Goal: Transaction & Acquisition: Purchase product/service

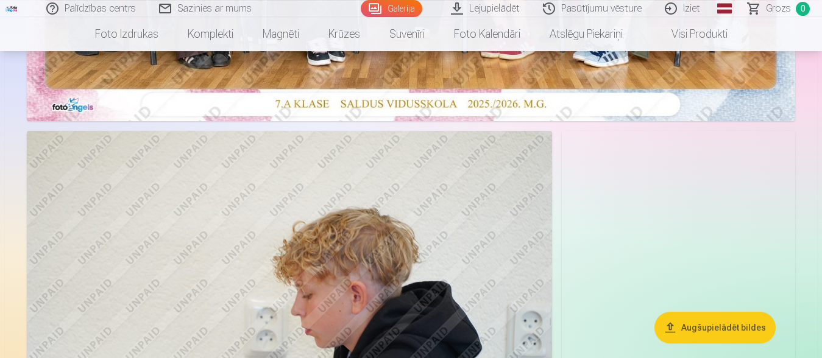
scroll to position [527, 0]
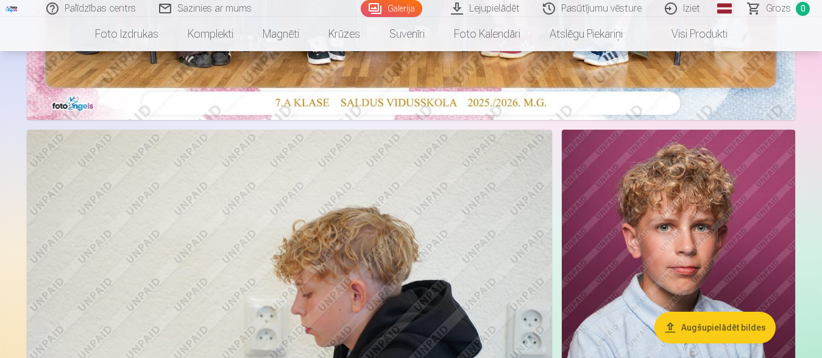
click at [526, 185] on img at bounding box center [289, 305] width 525 height 350
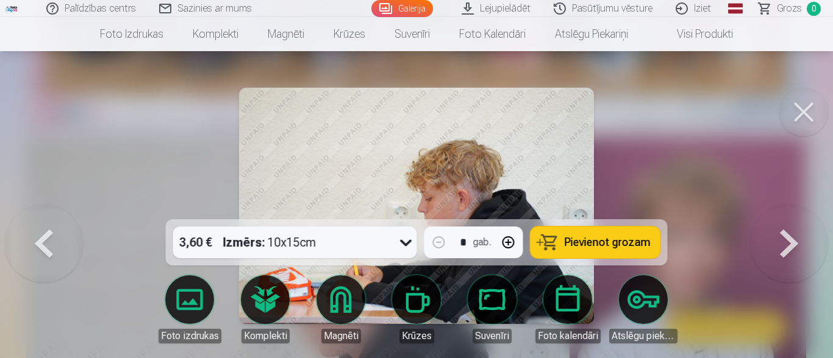
click at [815, 110] on button at bounding box center [803, 112] width 49 height 49
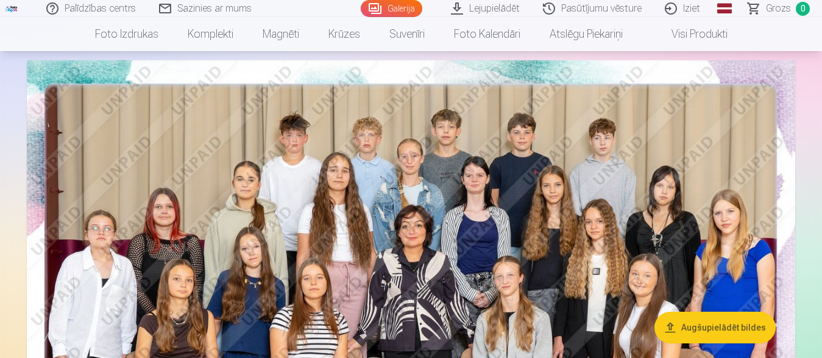
scroll to position [59, 0]
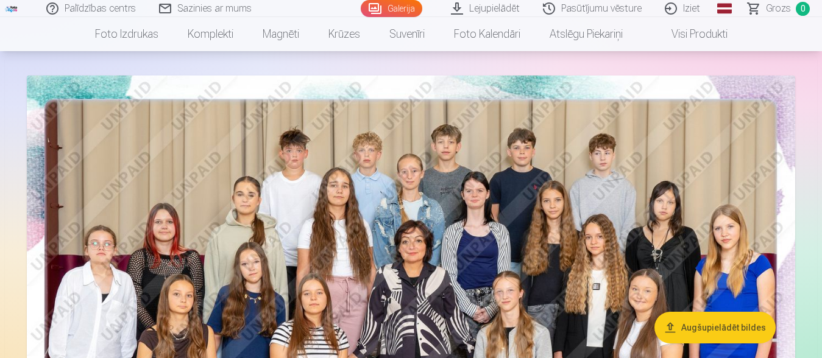
click at [482, 165] on img at bounding box center [411, 332] width 769 height 513
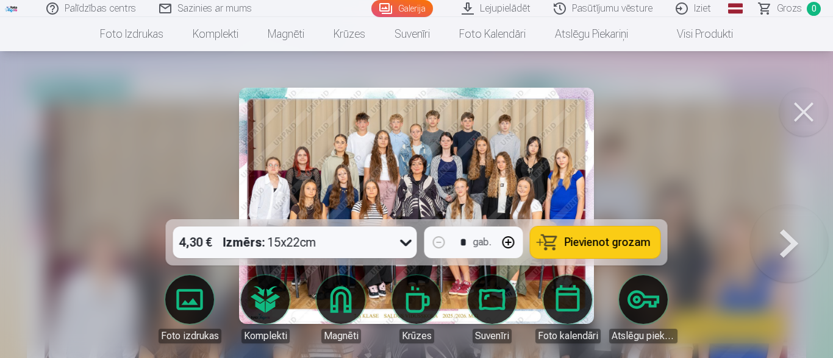
click at [419, 241] on div "4,30 € Izmērs : 15x22cm * gab. Pievienot grozam" at bounding box center [417, 242] width 502 height 46
click at [405, 246] on icon at bounding box center [406, 243] width 20 height 20
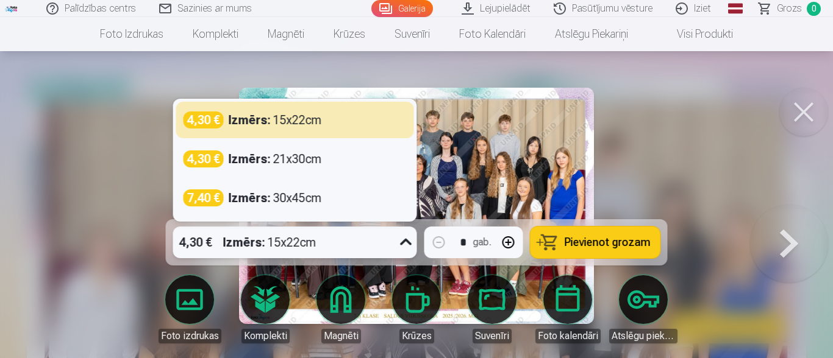
click at [405, 246] on icon at bounding box center [406, 243] width 20 height 20
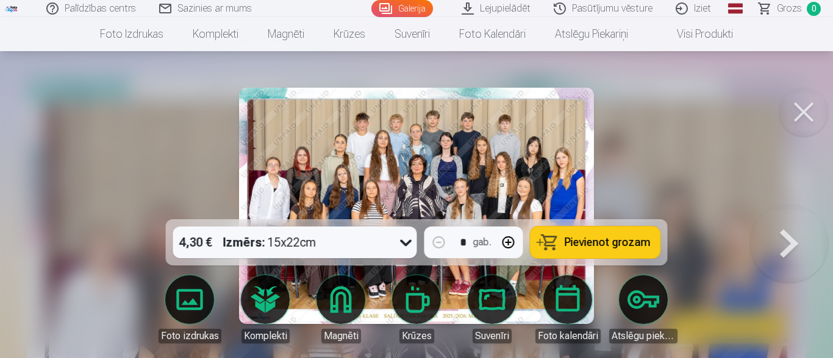
click at [120, 300] on div at bounding box center [416, 179] width 833 height 358
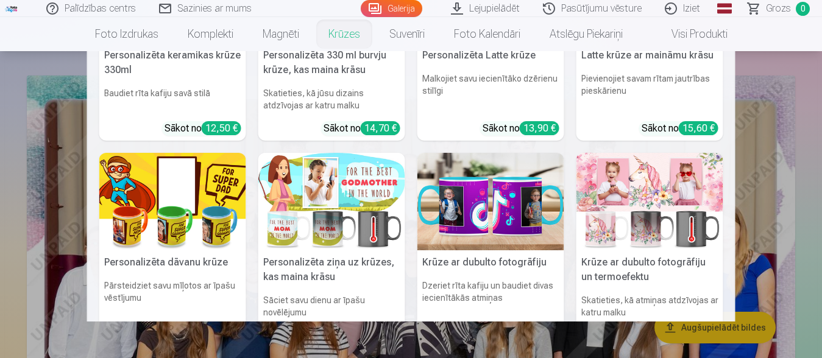
scroll to position [176, 0]
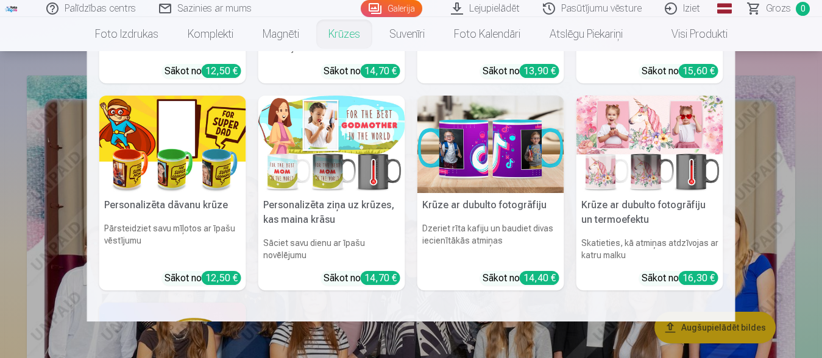
click at [61, 295] on nav "Personalizēta keramikas krūze 330ml Baudiet rīta kafiju savā stilā Sākot no 12,…" at bounding box center [411, 186] width 822 height 271
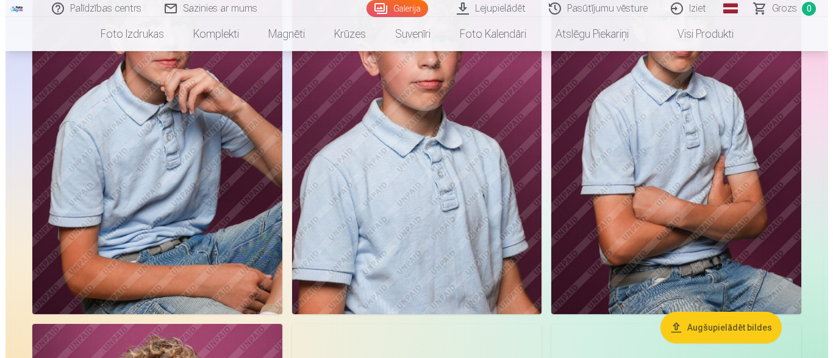
scroll to position [1053, 0]
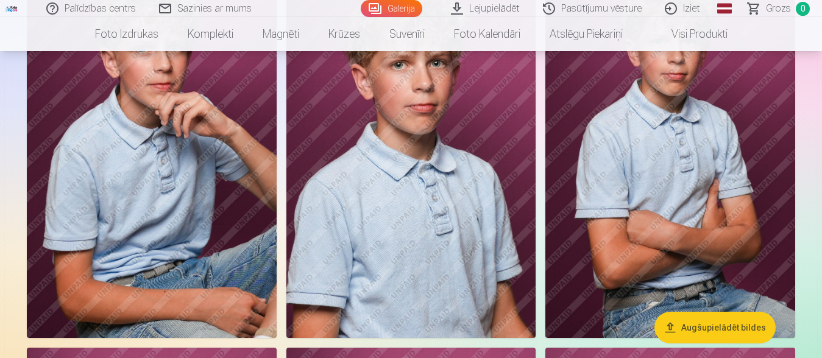
click at [166, 202] on img at bounding box center [152, 150] width 250 height 375
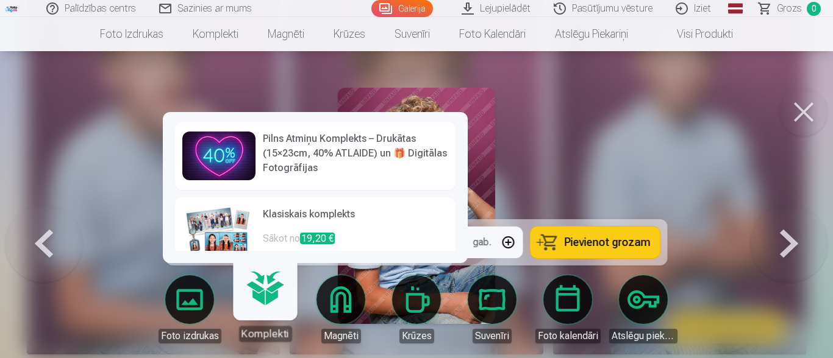
scroll to position [77, 0]
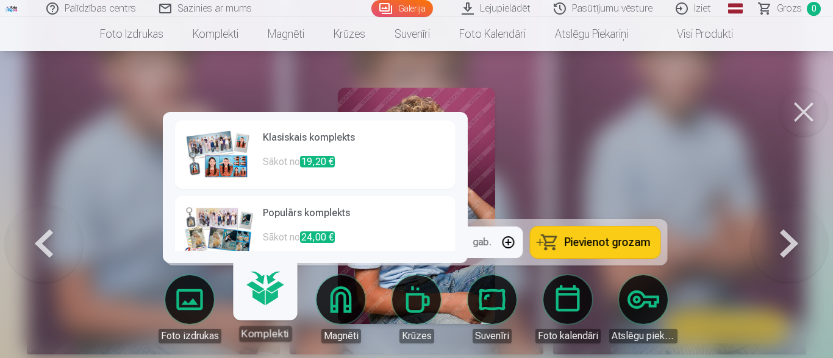
click at [266, 165] on p "Sākot no 19,20 €" at bounding box center [355, 167] width 185 height 24
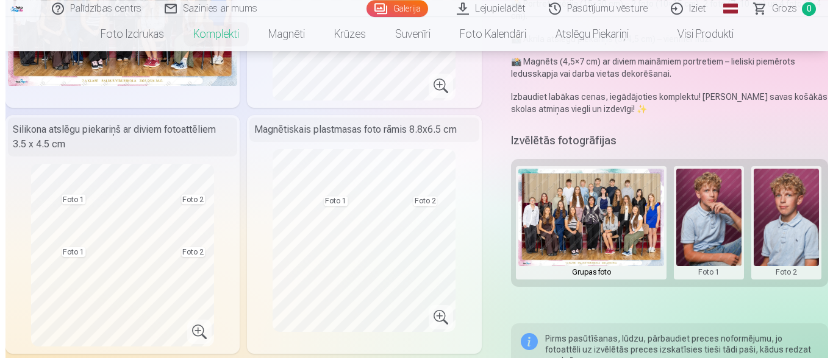
scroll to position [176, 0]
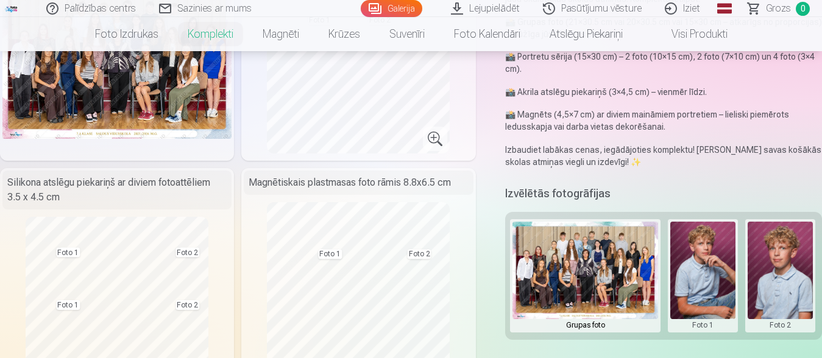
click at [782, 281] on button at bounding box center [780, 276] width 65 height 108
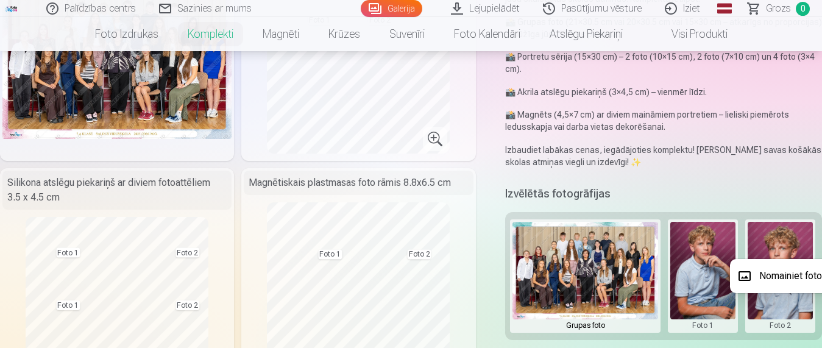
click at [782, 281] on button "Nomainiet foto" at bounding box center [779, 276] width 99 height 34
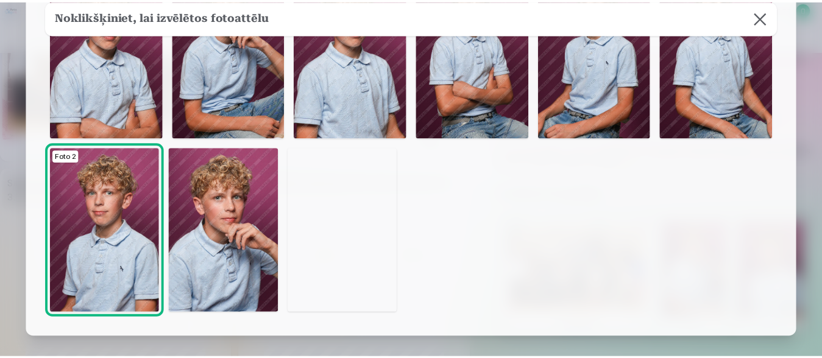
scroll to position [59, 0]
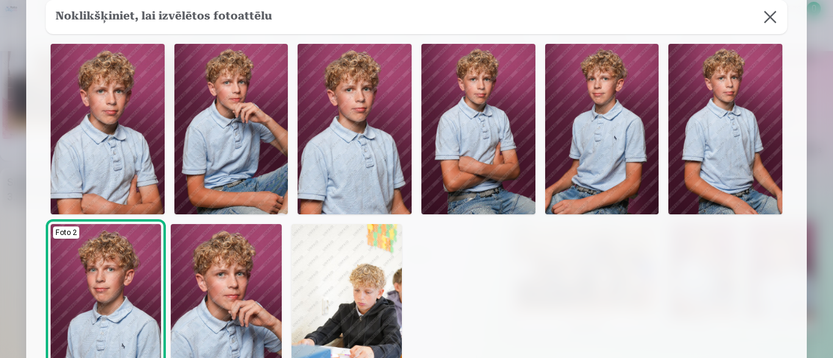
click at [768, 14] on button at bounding box center [770, 17] width 34 height 34
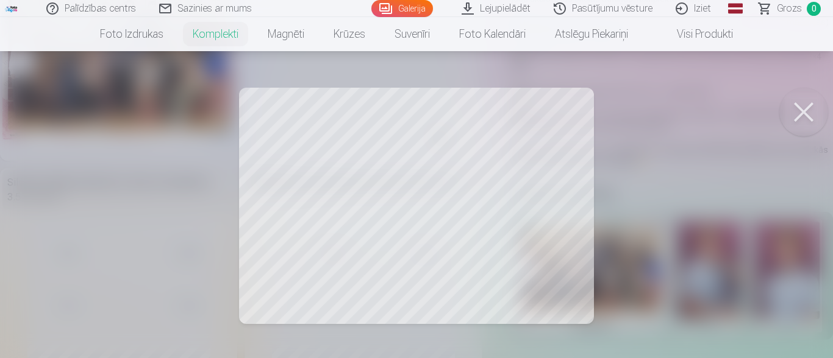
click at [494, 249] on div at bounding box center [416, 179] width 833 height 358
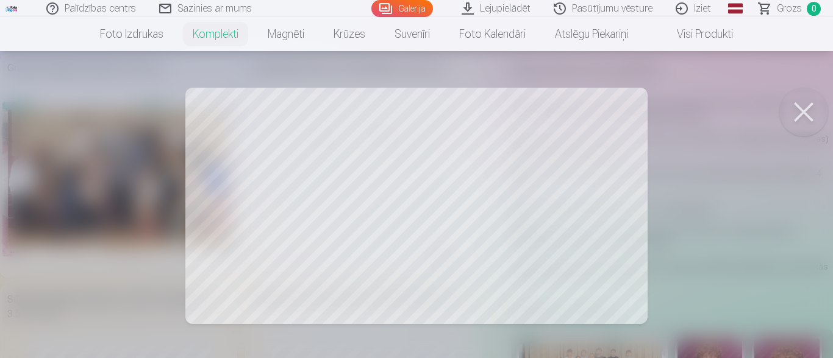
click at [602, 174] on div at bounding box center [416, 179] width 833 height 358
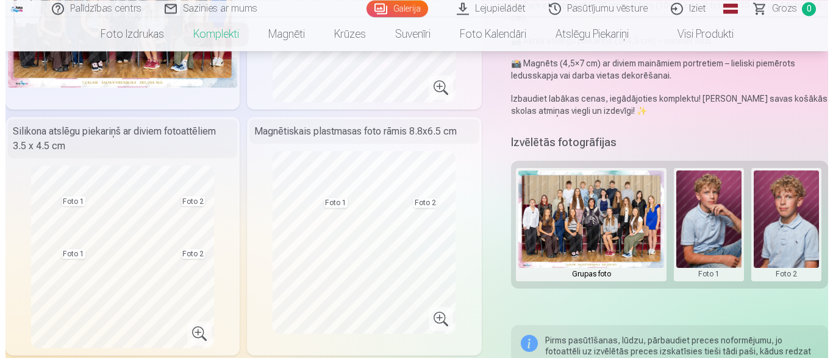
scroll to position [234, 0]
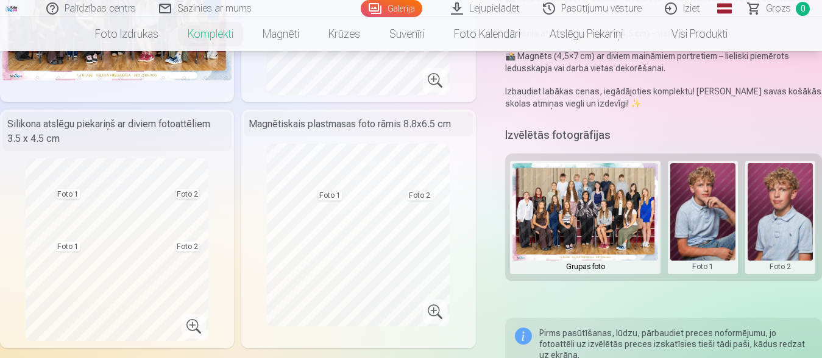
click at [796, 210] on button at bounding box center [780, 217] width 65 height 108
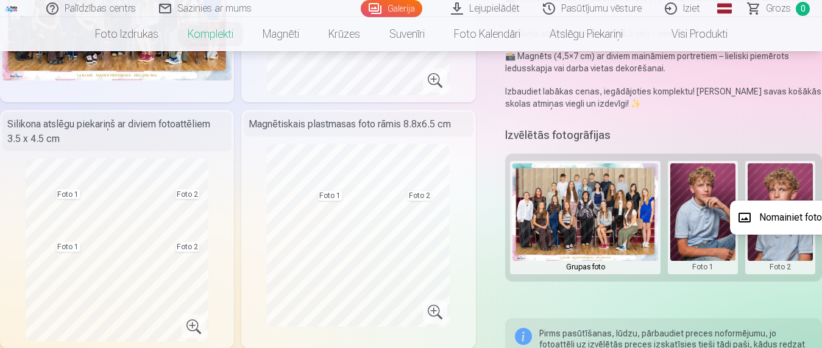
click at [796, 210] on button "Nomainiet foto" at bounding box center [779, 218] width 99 height 34
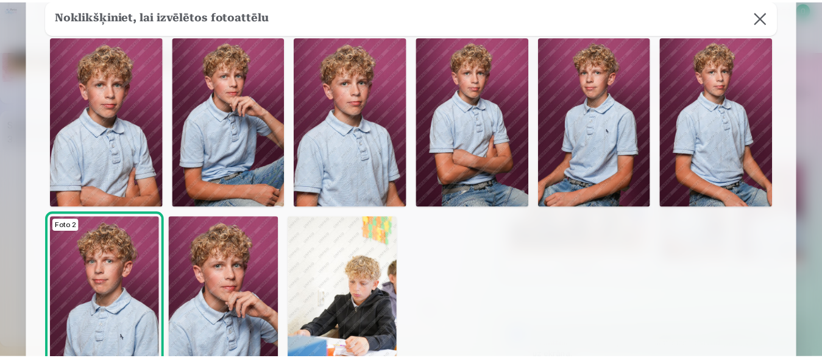
scroll to position [77, 0]
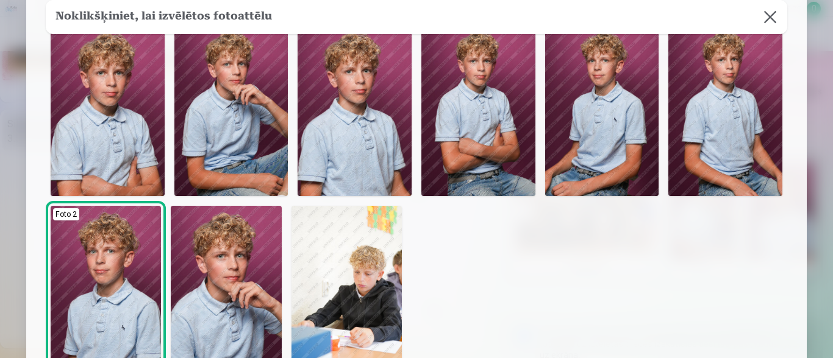
click at [353, 129] on img at bounding box center [354, 111] width 114 height 171
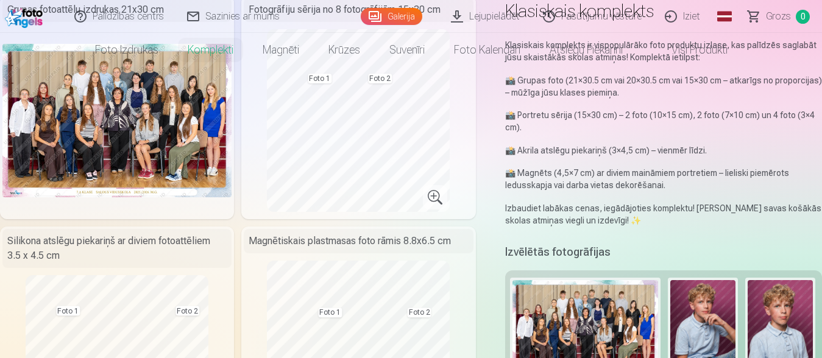
scroll to position [0, 0]
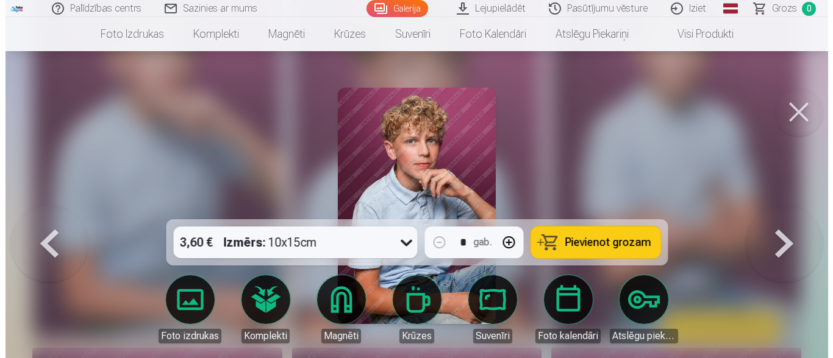
scroll to position [1042, 0]
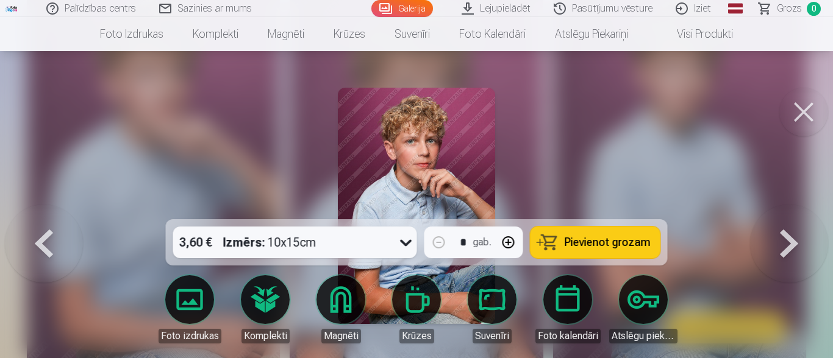
click at [712, 164] on div at bounding box center [416, 179] width 833 height 358
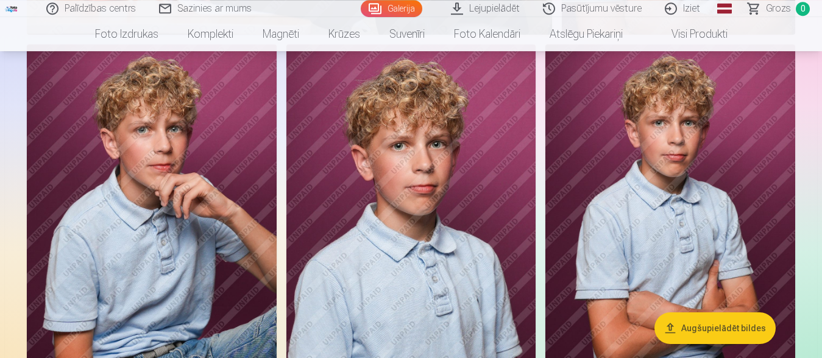
scroll to position [971, 0]
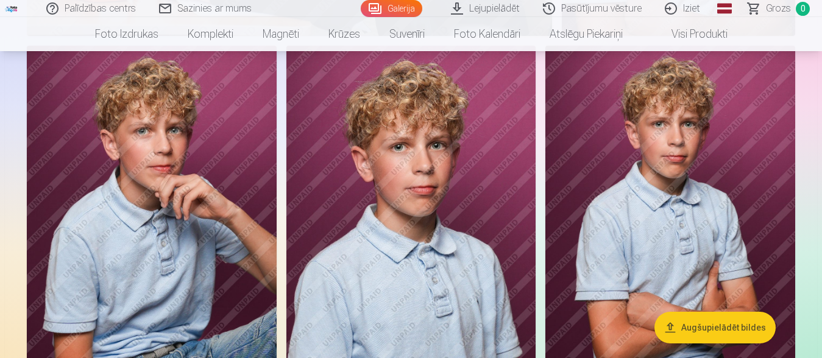
click at [677, 212] on img at bounding box center [670, 233] width 250 height 375
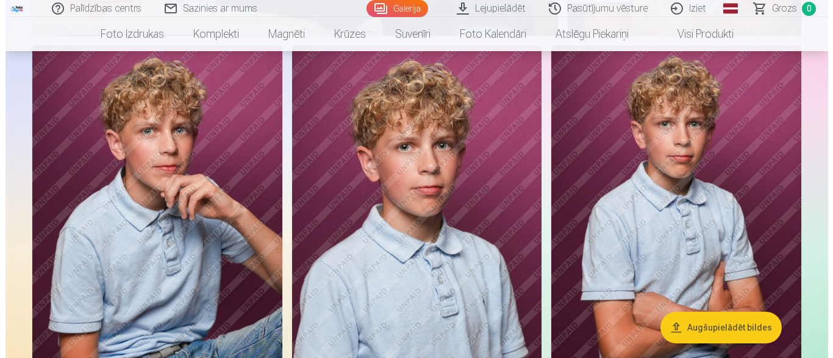
scroll to position [978, 0]
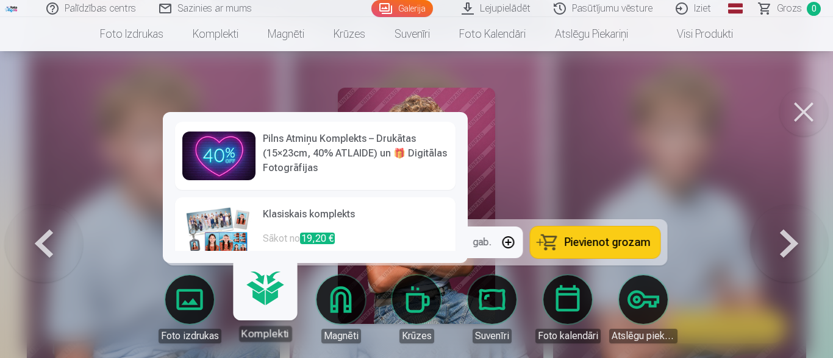
click at [252, 263] on div "Pilns Atmiņu Komplekts – Drukātas (15×23cm, 40% ATLAIDE) un 🎁 Digitālas Fotogrā…" at bounding box center [315, 187] width 305 height 151
click at [265, 218] on h6 "Klasiskais komplekts" at bounding box center [355, 219] width 185 height 24
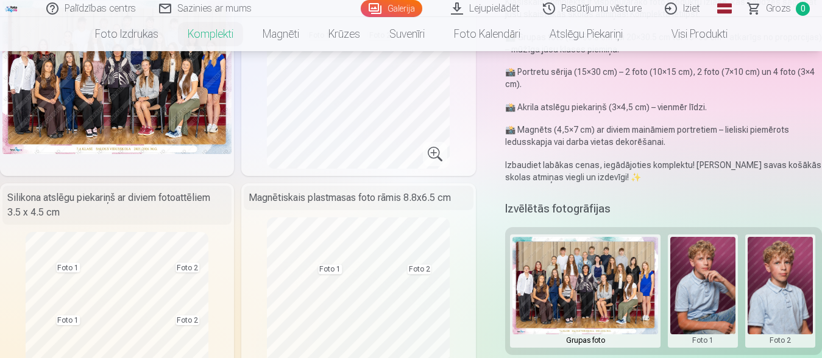
scroll to position [117, 0]
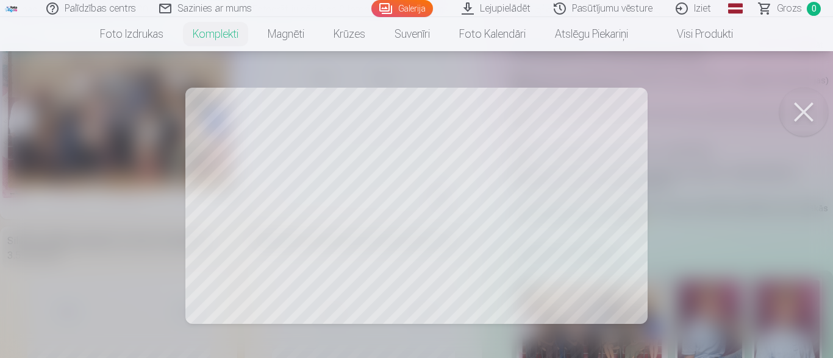
click at [809, 107] on button at bounding box center [803, 112] width 49 height 49
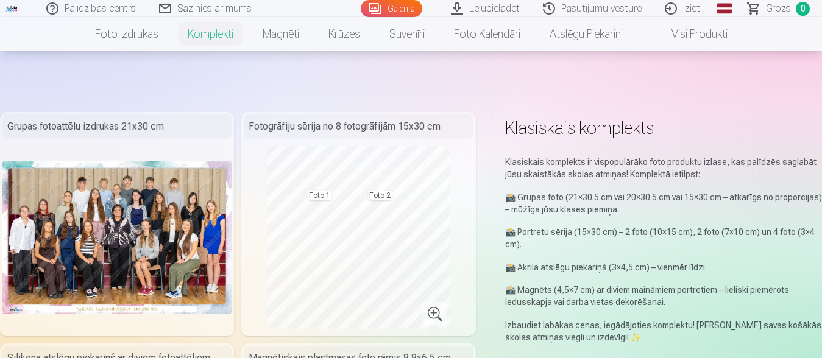
scroll to position [234, 0]
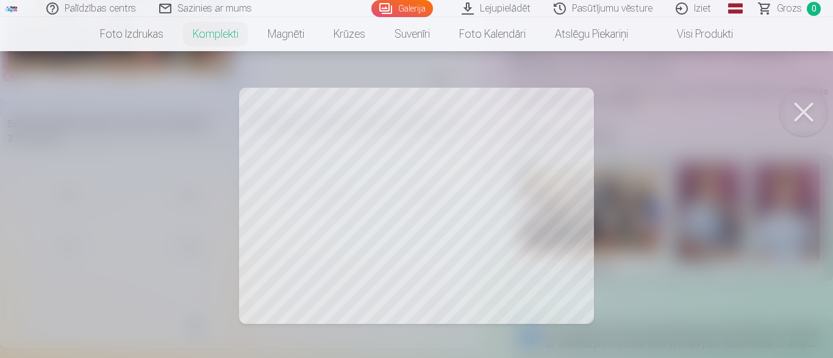
click at [298, 242] on div at bounding box center [416, 179] width 833 height 358
click at [811, 107] on button at bounding box center [803, 112] width 49 height 49
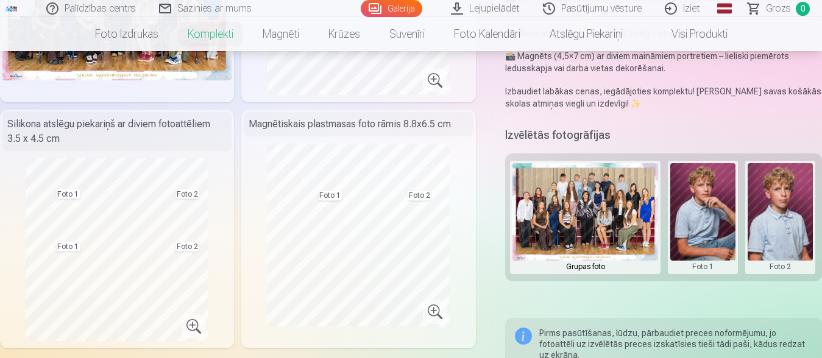
scroll to position [0, 0]
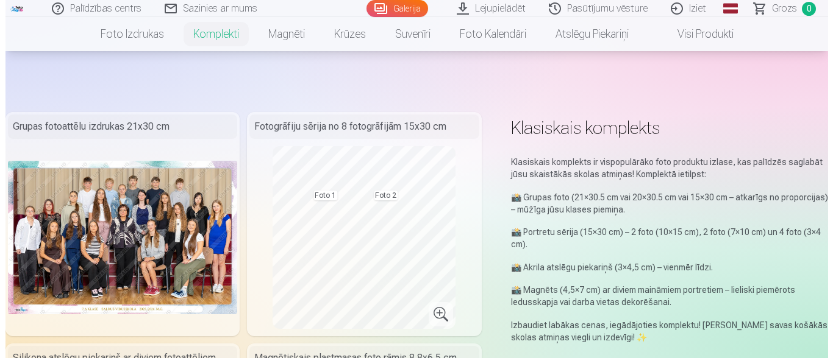
scroll to position [978, 0]
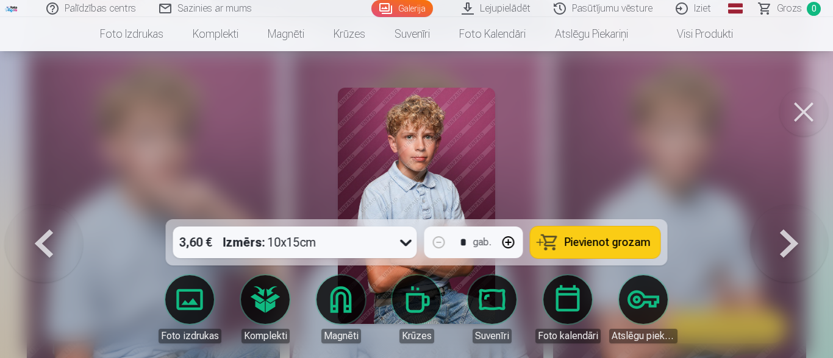
click at [82, 152] on div at bounding box center [416, 179] width 833 height 358
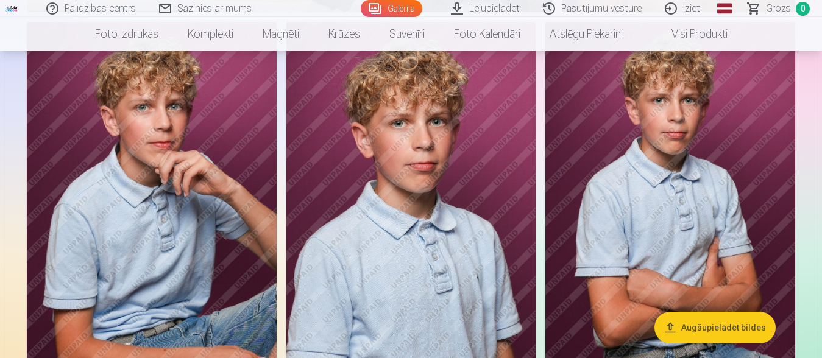
click at [221, 255] on img at bounding box center [152, 209] width 250 height 375
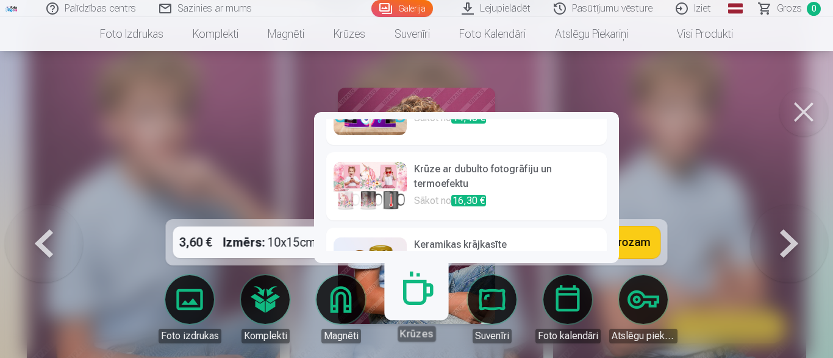
scroll to position [546, 0]
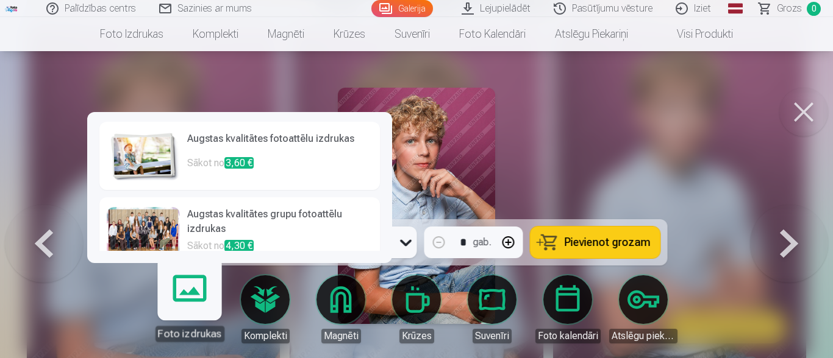
click at [185, 163] on link "Augstas kvalitātes fotoattēlu izdrukas Sākot no 3,60 €" at bounding box center [239, 156] width 280 height 68
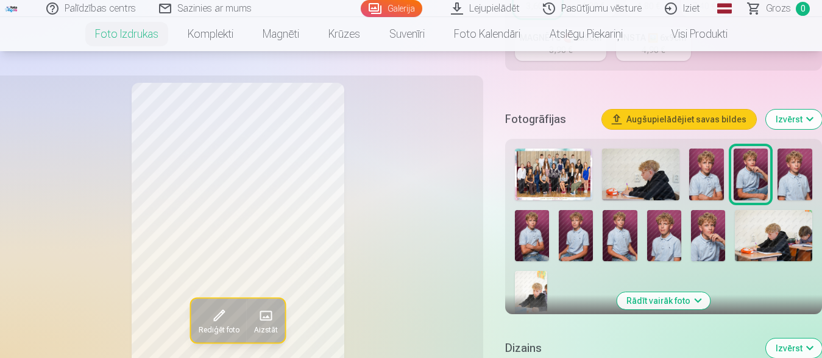
scroll to position [410, 0]
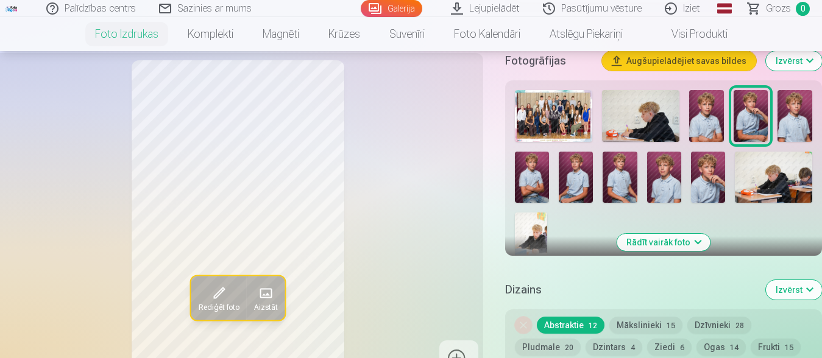
click at [655, 241] on button "Rādīt vairāk foto" at bounding box center [663, 242] width 93 height 17
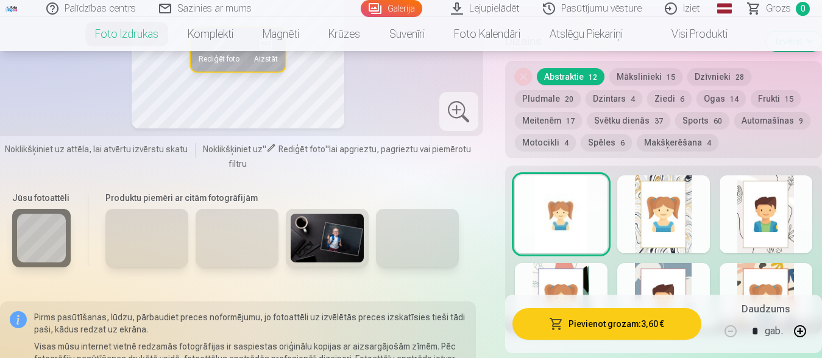
scroll to position [1053, 0]
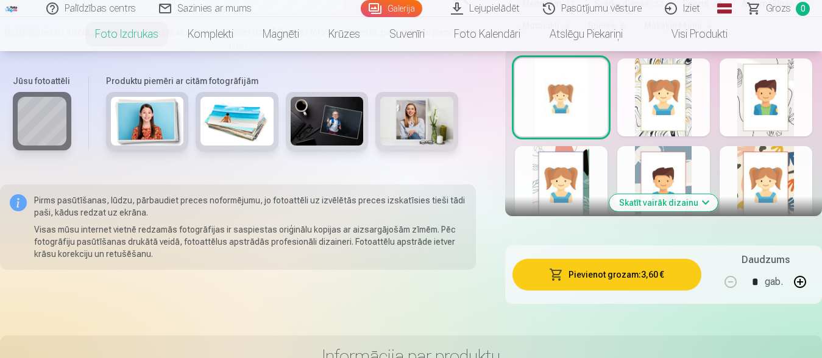
click at [647, 205] on button "Skatīt vairāk dizainu" at bounding box center [663, 202] width 108 height 17
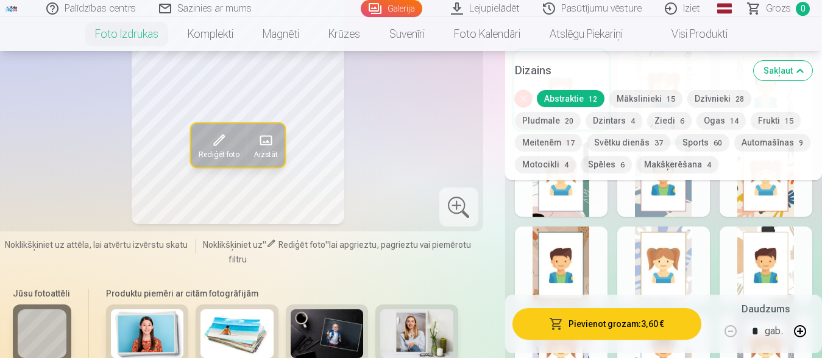
click at [679, 160] on button "Makšķerēšana 4" at bounding box center [678, 164] width 82 height 17
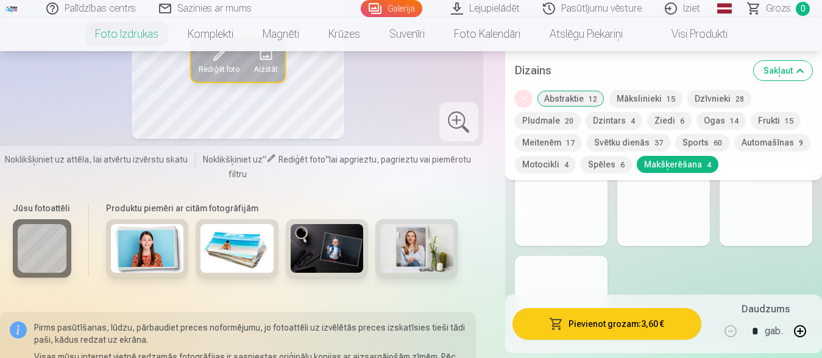
scroll to position [878, 0]
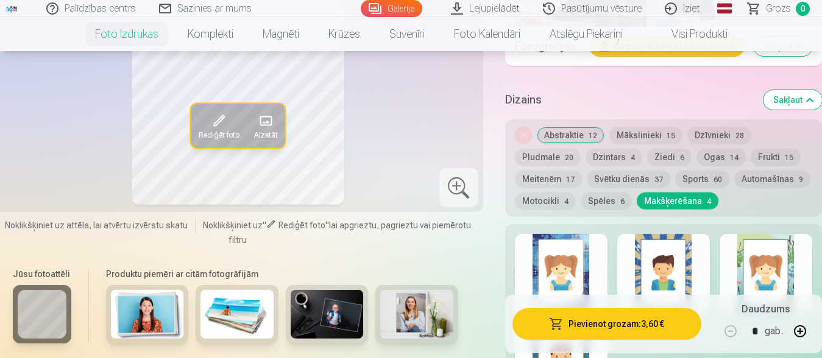
click at [757, 176] on button "Automašīnas 9" at bounding box center [772, 179] width 76 height 17
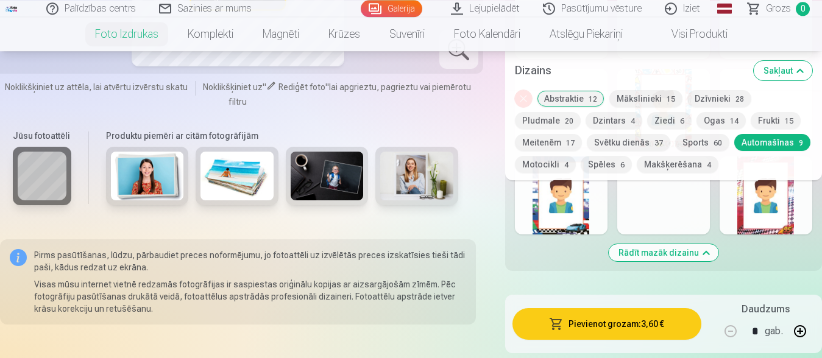
scroll to position [1112, 0]
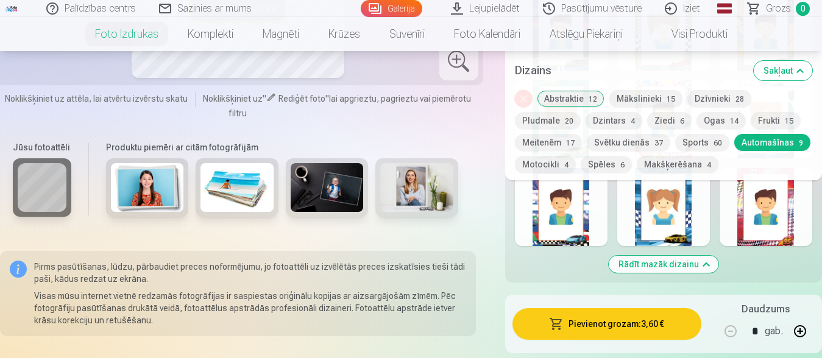
click at [709, 141] on button "Sports 60" at bounding box center [702, 142] width 54 height 17
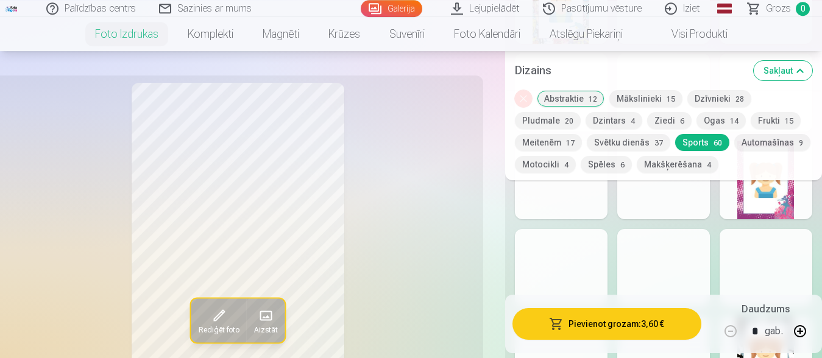
scroll to position [1931, 0]
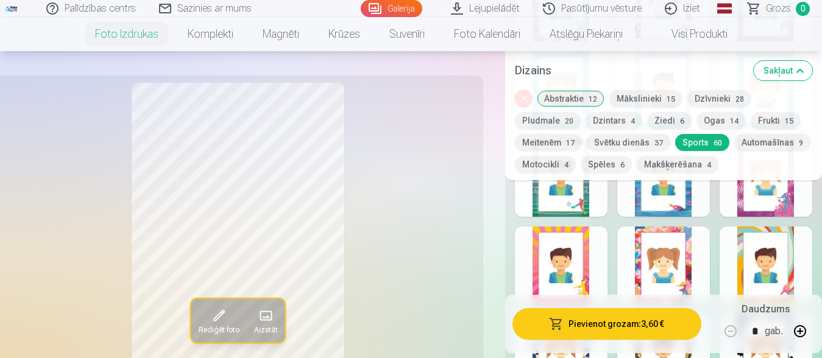
click at [585, 99] on button "Abstraktie 12" at bounding box center [571, 98] width 68 height 17
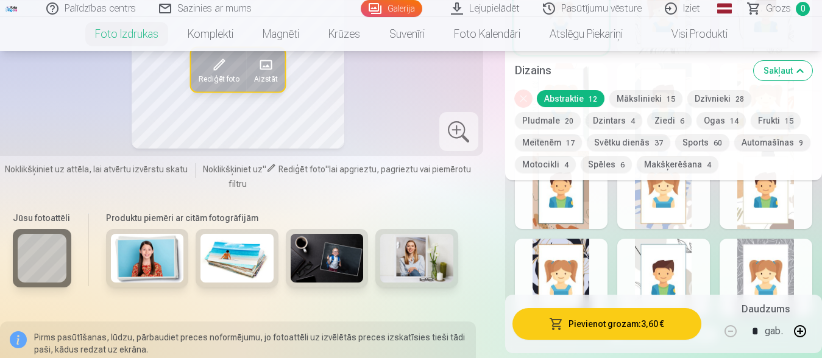
scroll to position [1112, 0]
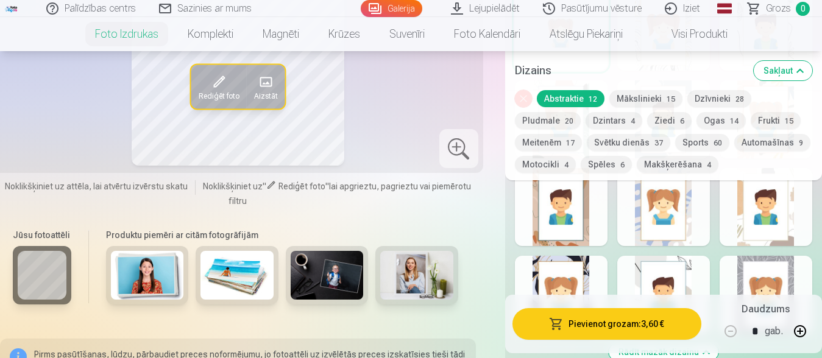
click at [624, 99] on button "Mākslinieki 15" at bounding box center [645, 98] width 73 height 17
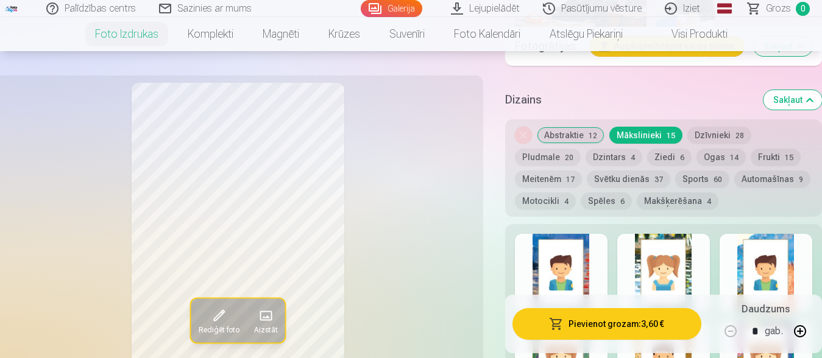
scroll to position [819, 0]
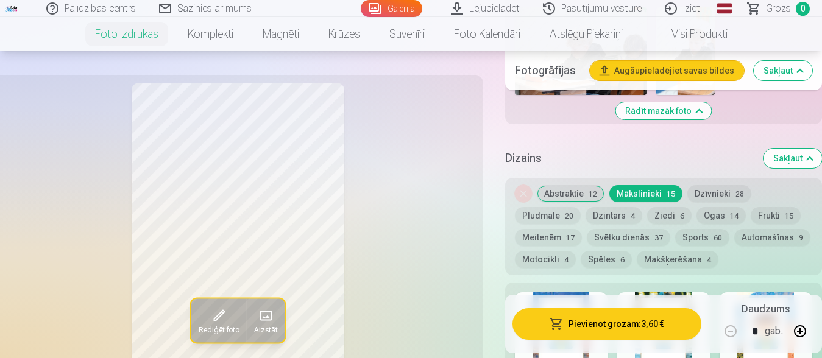
click at [556, 263] on button "Motocikli 4" at bounding box center [545, 259] width 61 height 17
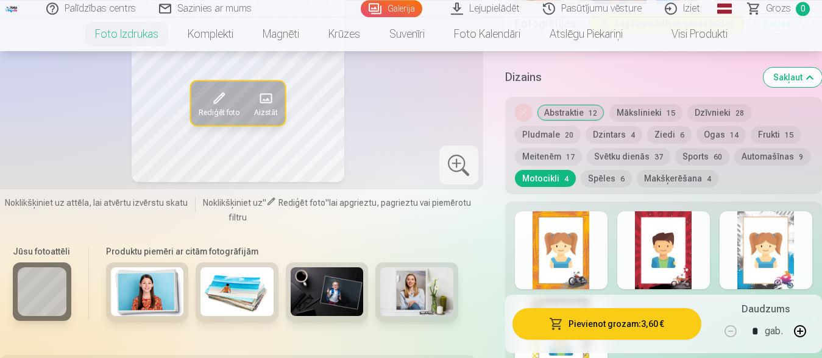
scroll to position [878, 0]
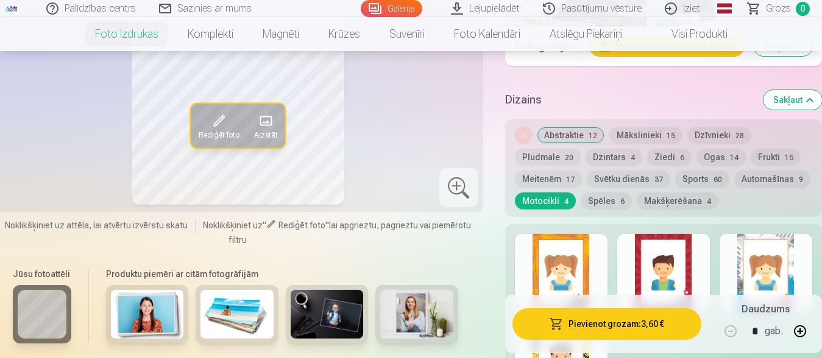
click at [614, 204] on button "Spēles 6" at bounding box center [606, 201] width 51 height 17
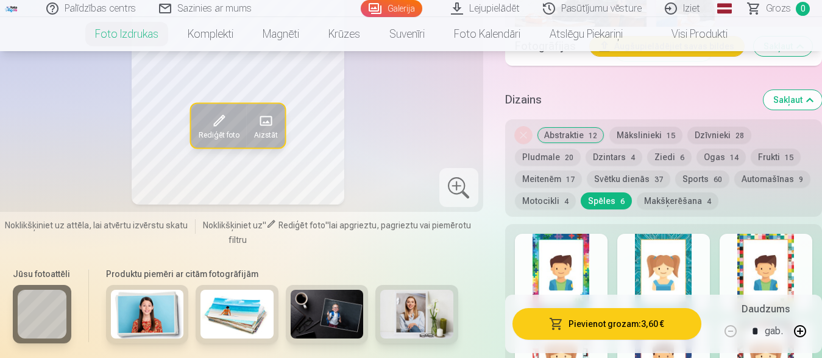
click at [651, 177] on button "Svētku dienās 37" at bounding box center [628, 179] width 83 height 17
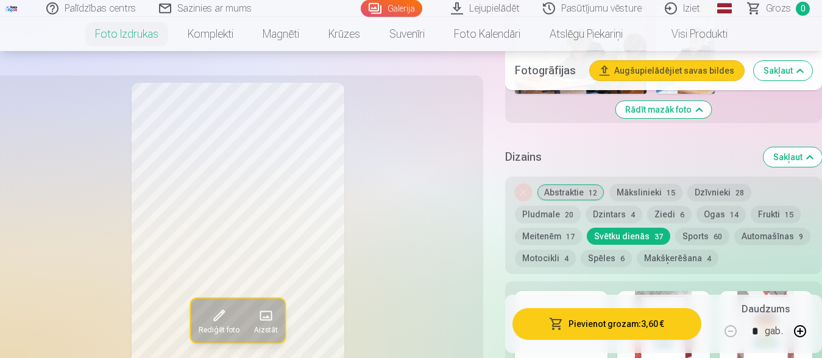
scroll to position [819, 0]
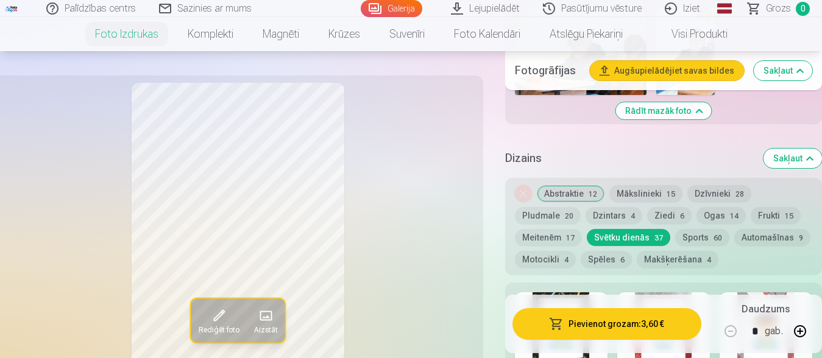
click at [665, 216] on button "Ziedi 6" at bounding box center [669, 215] width 44 height 17
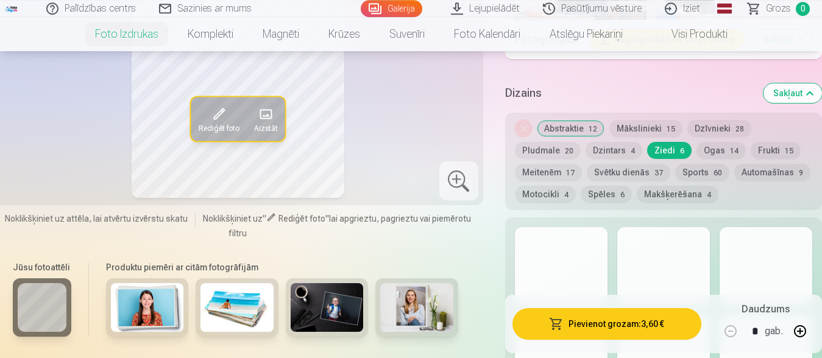
scroll to position [878, 0]
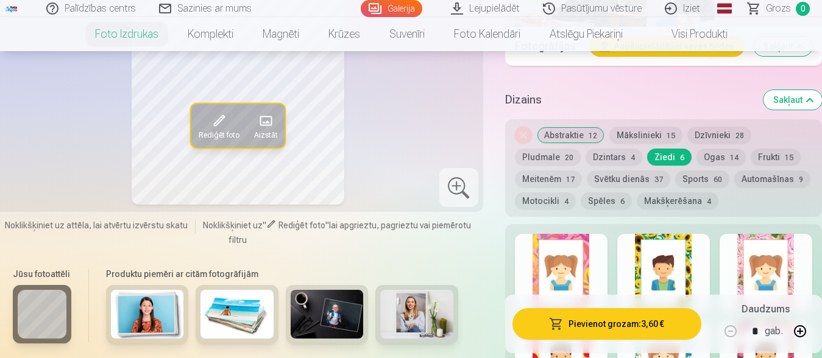
click at [627, 156] on button "Dzintars 4" at bounding box center [614, 157] width 57 height 17
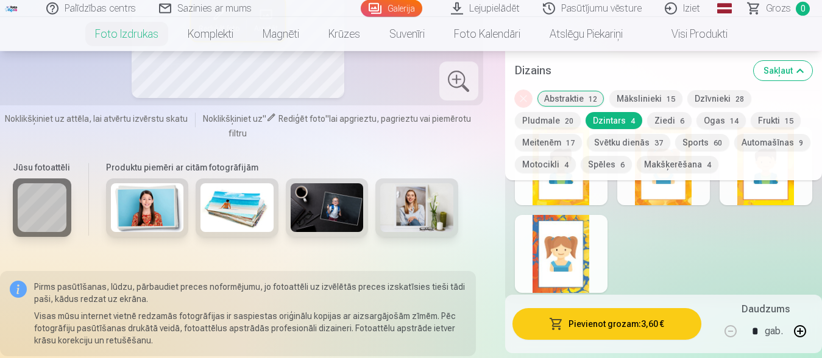
scroll to position [995, 0]
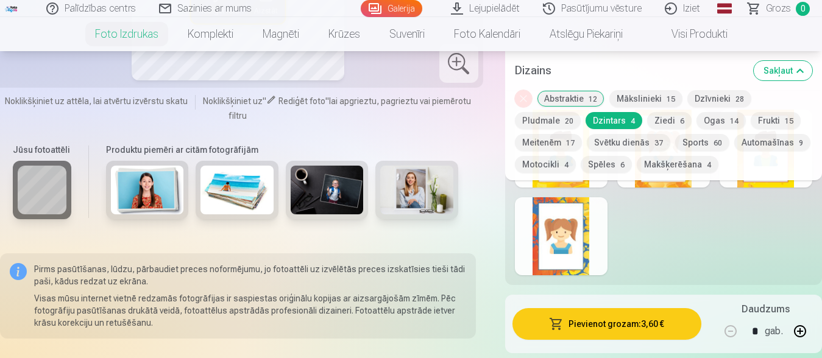
click at [565, 123] on span "20" at bounding box center [569, 121] width 9 height 9
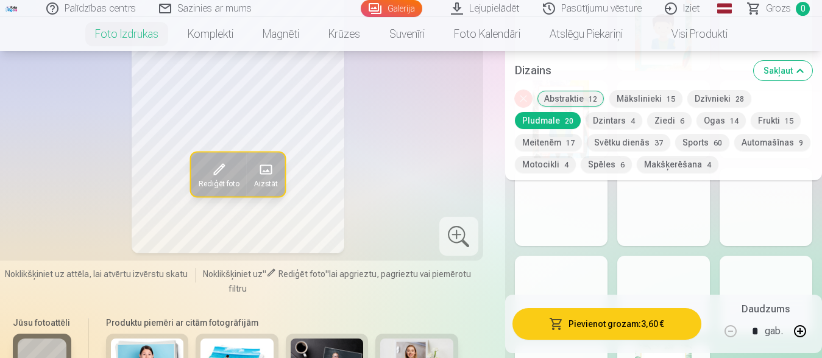
scroll to position [1346, 0]
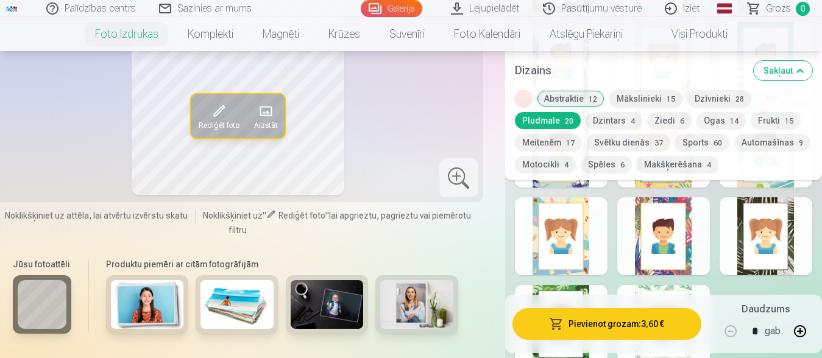
click at [746, 249] on div at bounding box center [766, 236] width 93 height 78
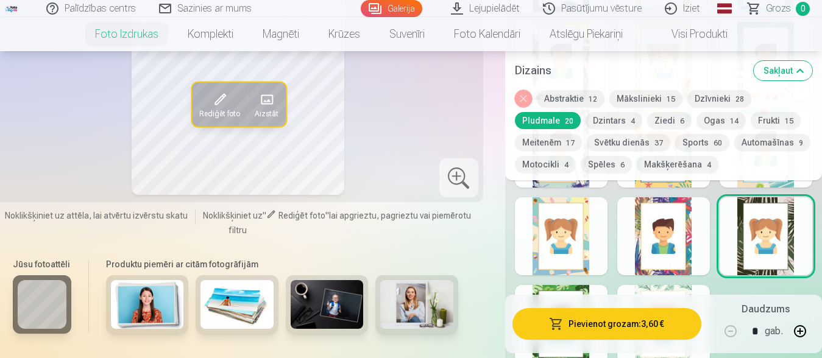
click at [776, 264] on div at bounding box center [766, 236] width 93 height 78
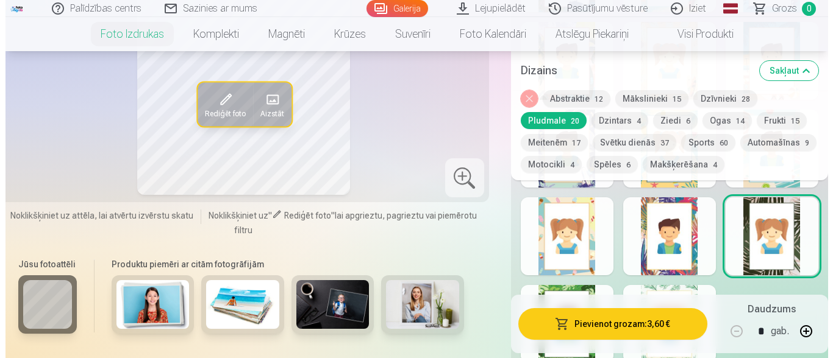
scroll to position [1001, 0]
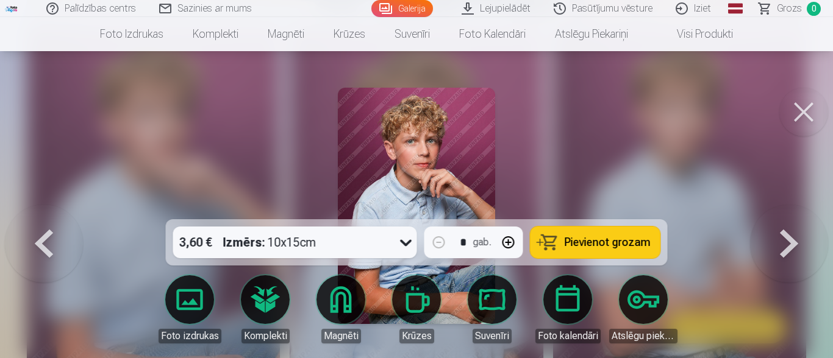
click at [92, 179] on div at bounding box center [416, 179] width 833 height 358
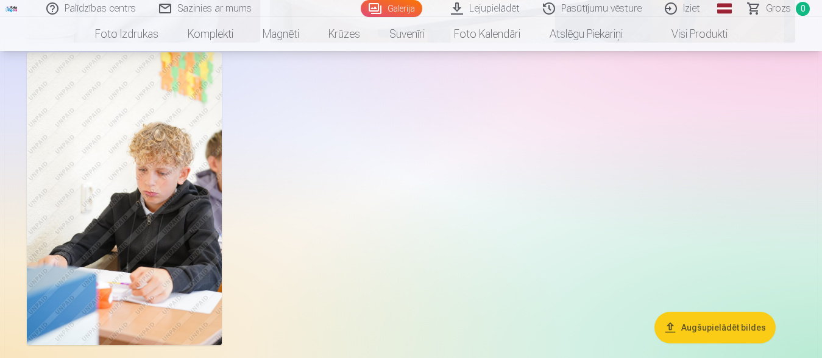
scroll to position [2106, 0]
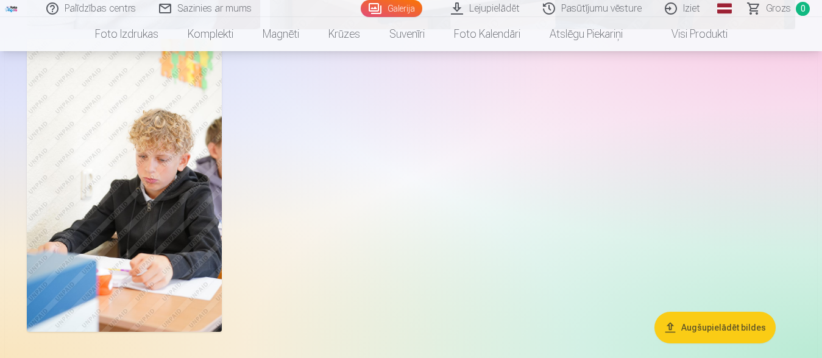
click at [132, 238] on img at bounding box center [124, 185] width 195 height 293
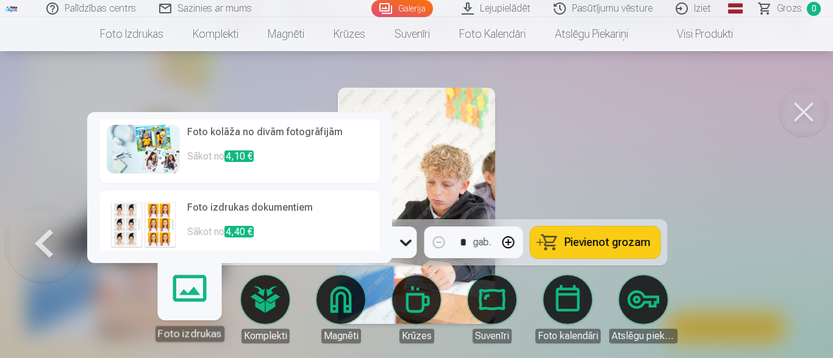
scroll to position [77, 0]
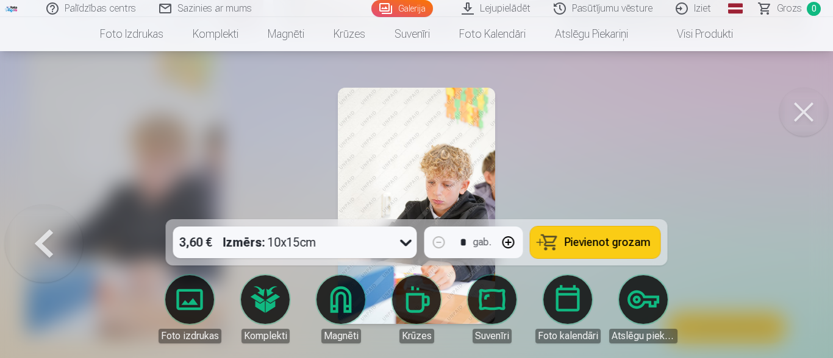
click at [49, 138] on div at bounding box center [416, 179] width 833 height 358
